Goal: Find contact information: Find contact information

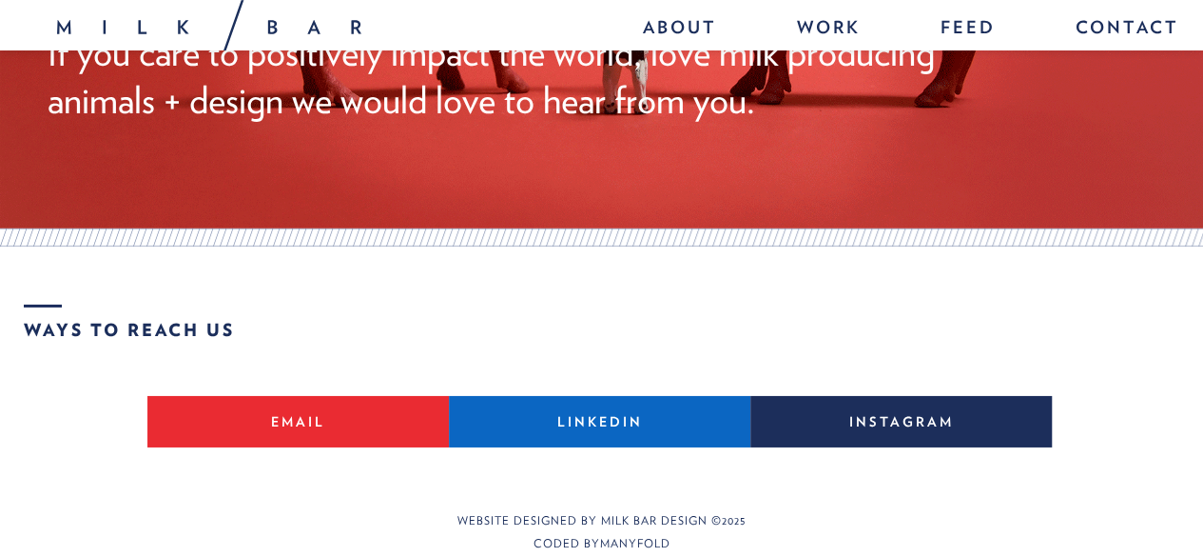
scroll to position [3008, 0]
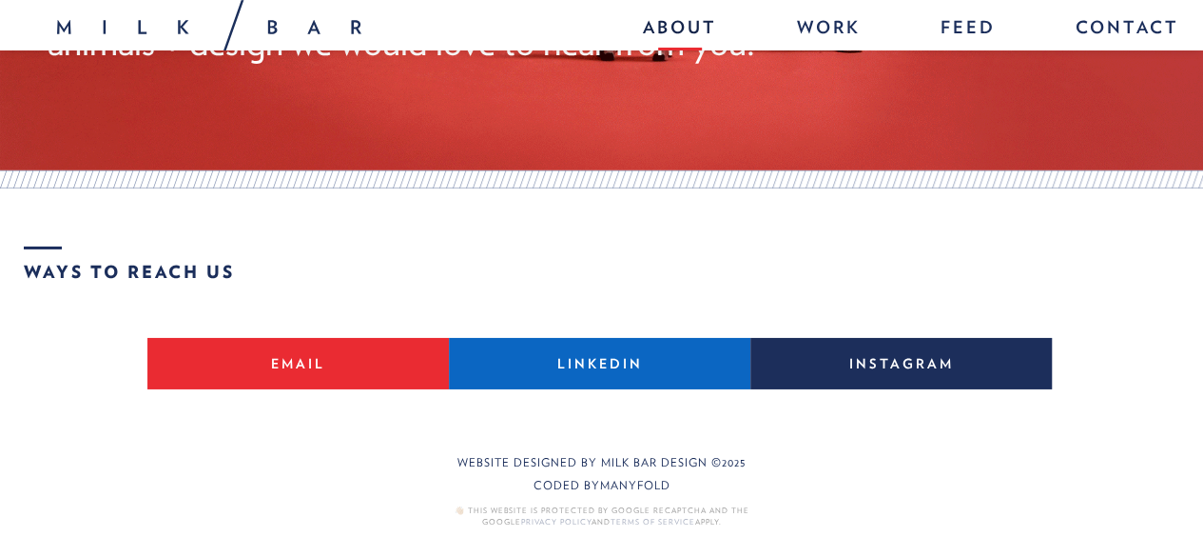
click at [698, 22] on link "About" at bounding box center [680, 30] width 112 height 41
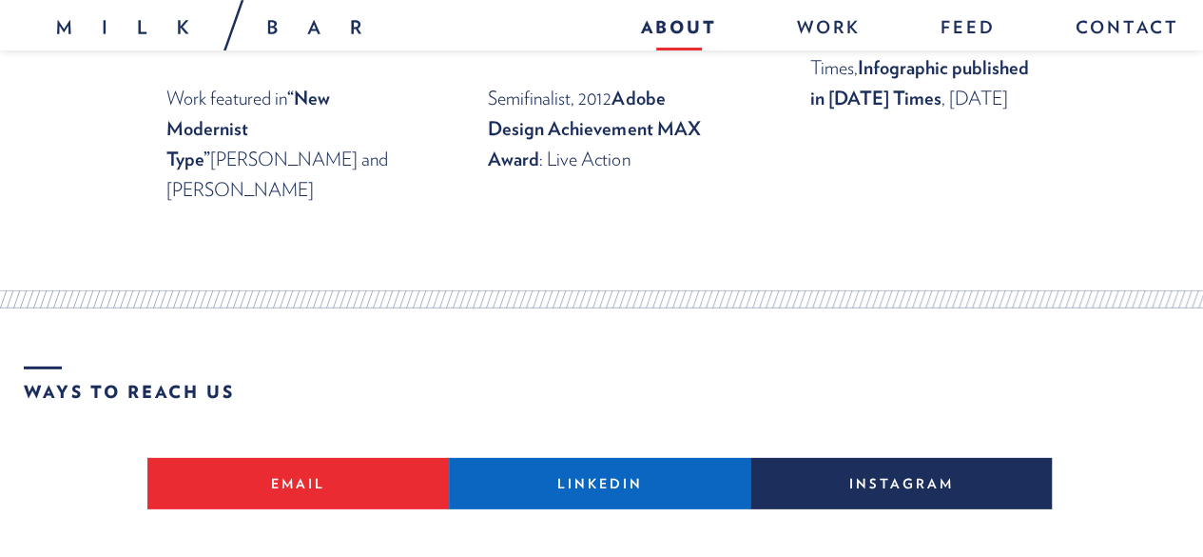
scroll to position [2673, 0]
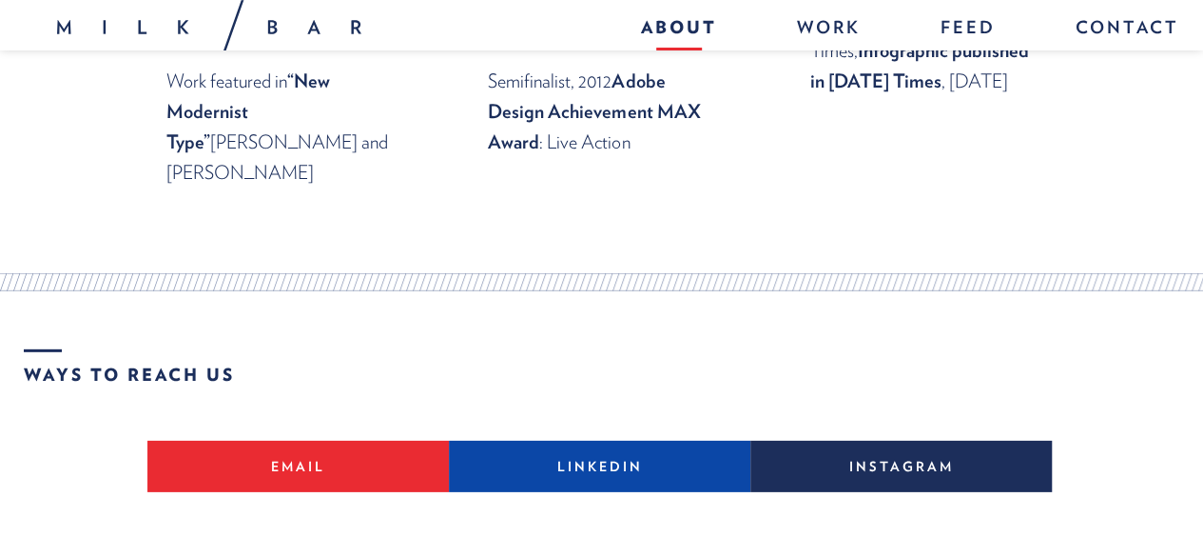
click at [589, 440] on link "LinkedIn" at bounding box center [600, 465] width 302 height 51
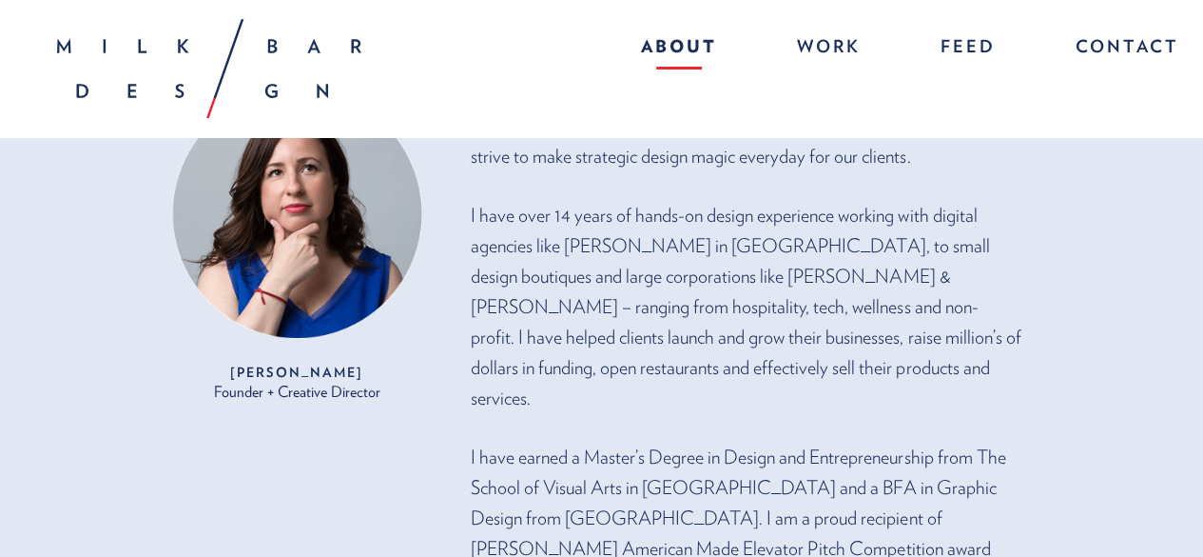
scroll to position [0, 0]
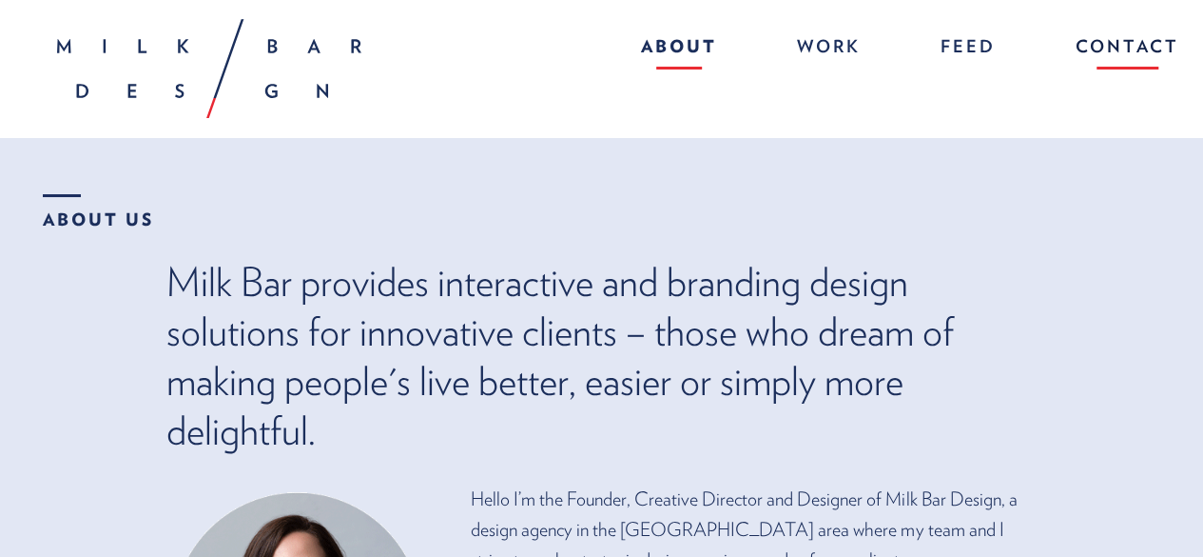
click at [1117, 40] on link "Contact" at bounding box center [1118, 49] width 123 height 41
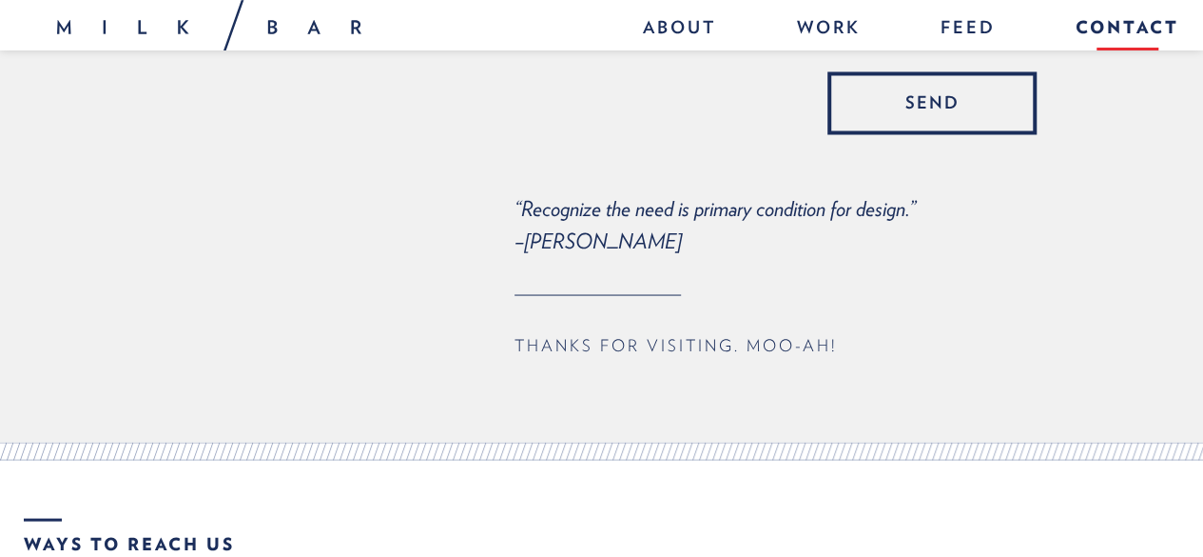
scroll to position [1852, 0]
